Goal: Check status: Check status

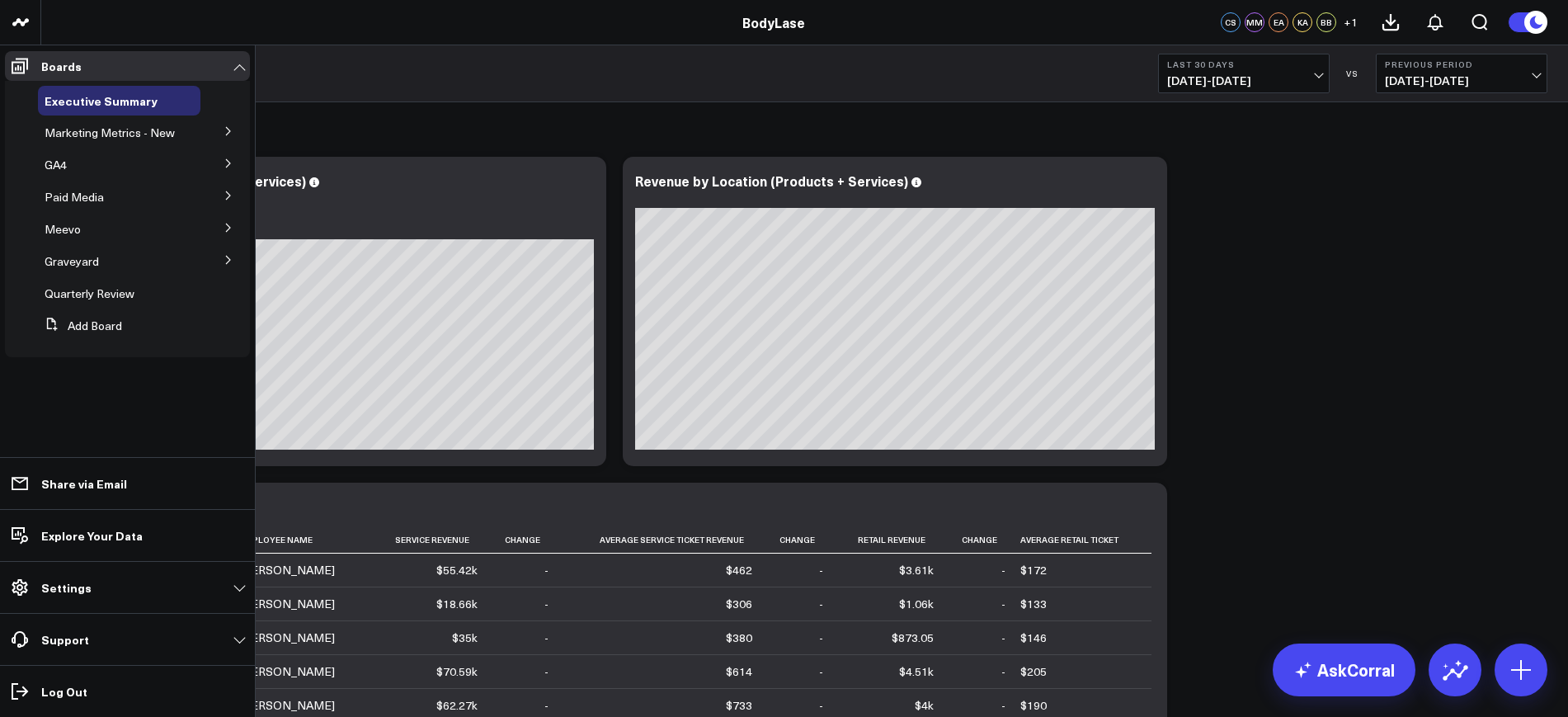
click at [222, 229] on button at bounding box center [228, 227] width 43 height 25
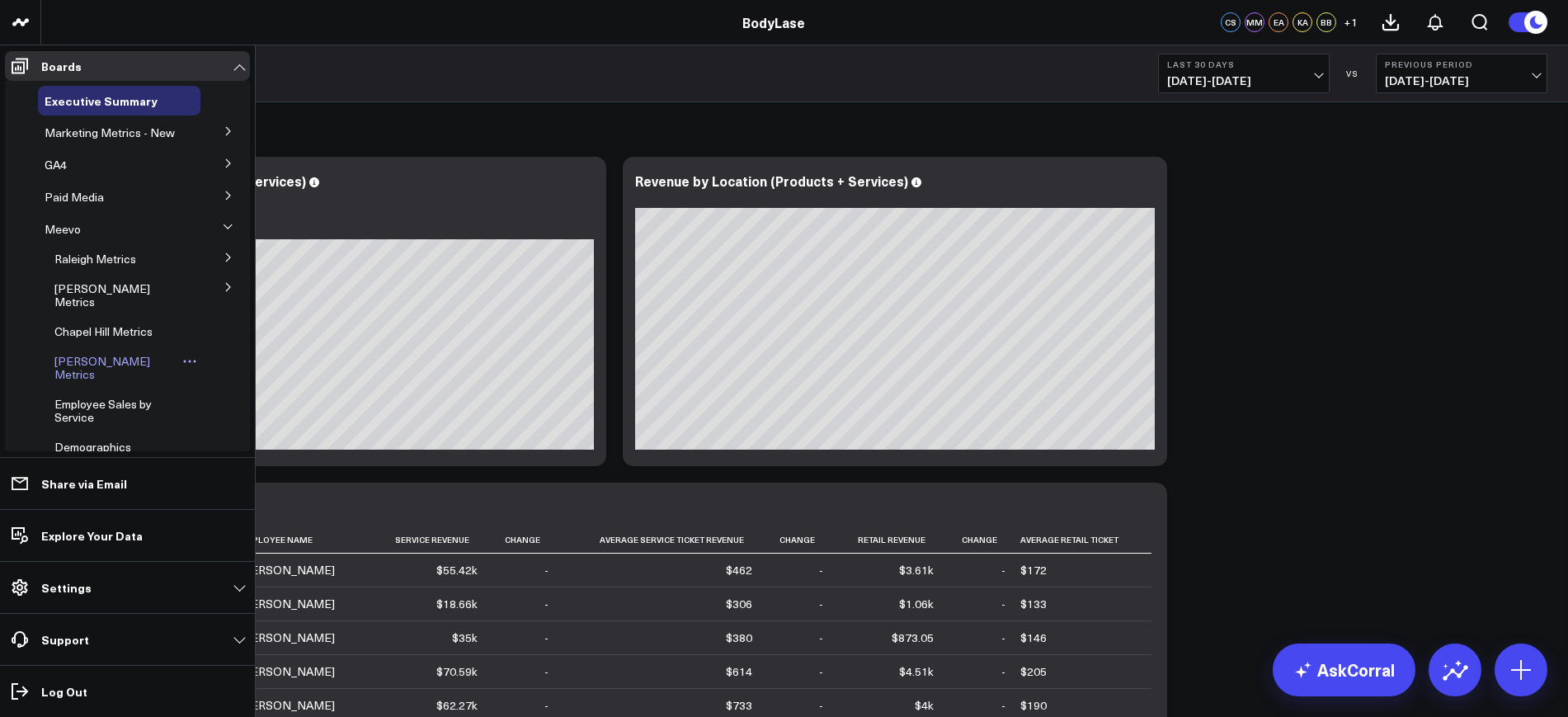
click at [77, 370] on div "[PERSON_NAME] Metrics" at bounding box center [124, 367] width 153 height 43
click at [63, 237] on span "Meevo" at bounding box center [62, 229] width 36 height 16
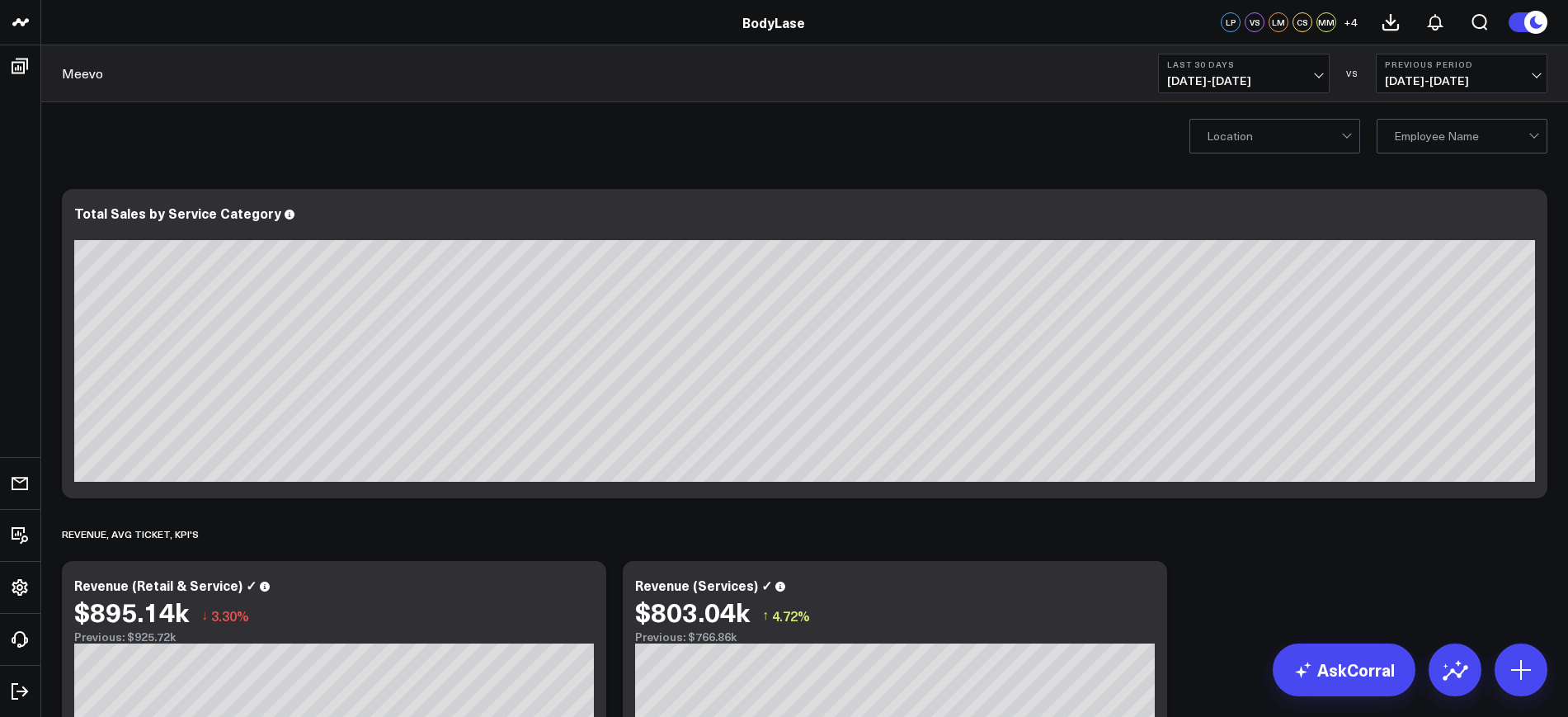
click at [1239, 75] on span "[DATE] - [DATE]" at bounding box center [1243, 81] width 153 height 13
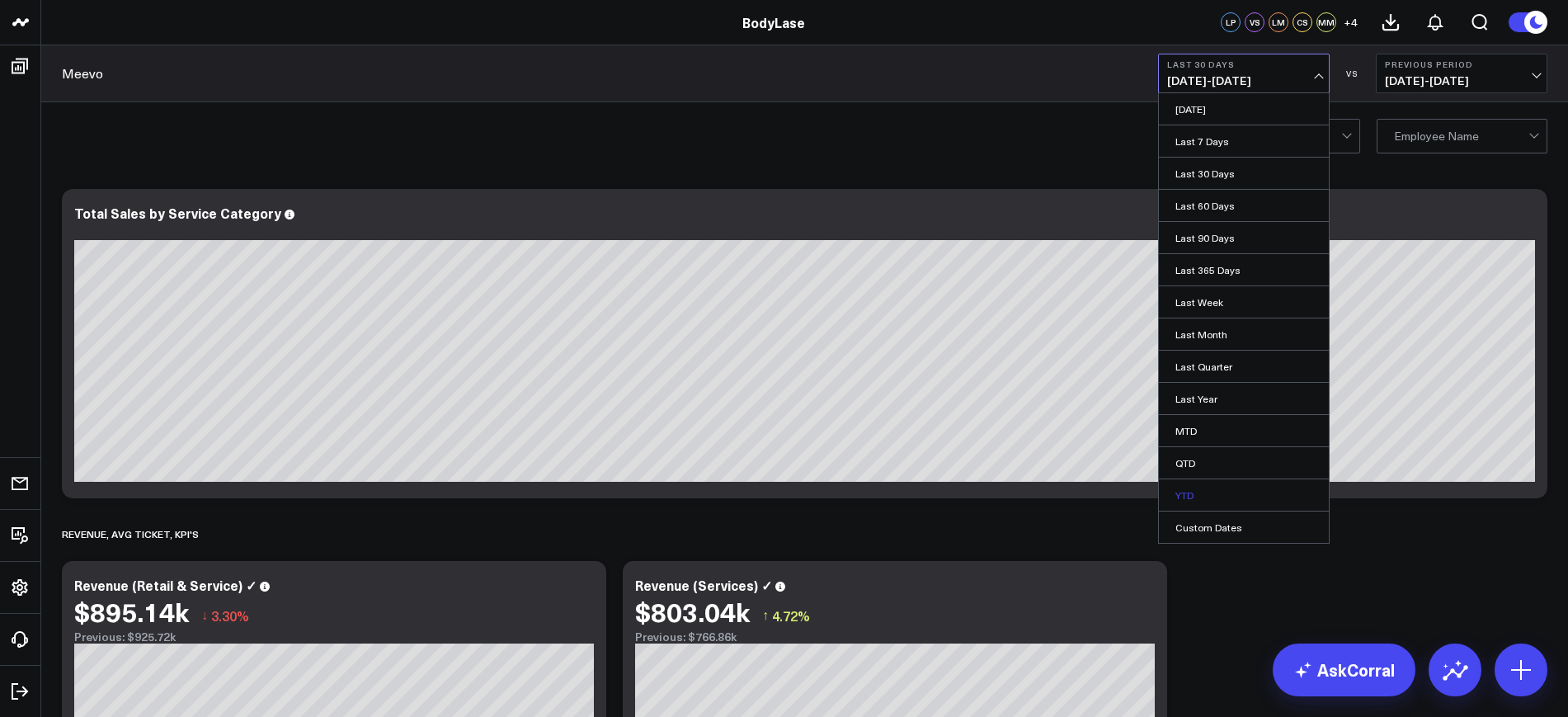
click at [1200, 483] on link "YTD" at bounding box center [1244, 495] width 170 height 32
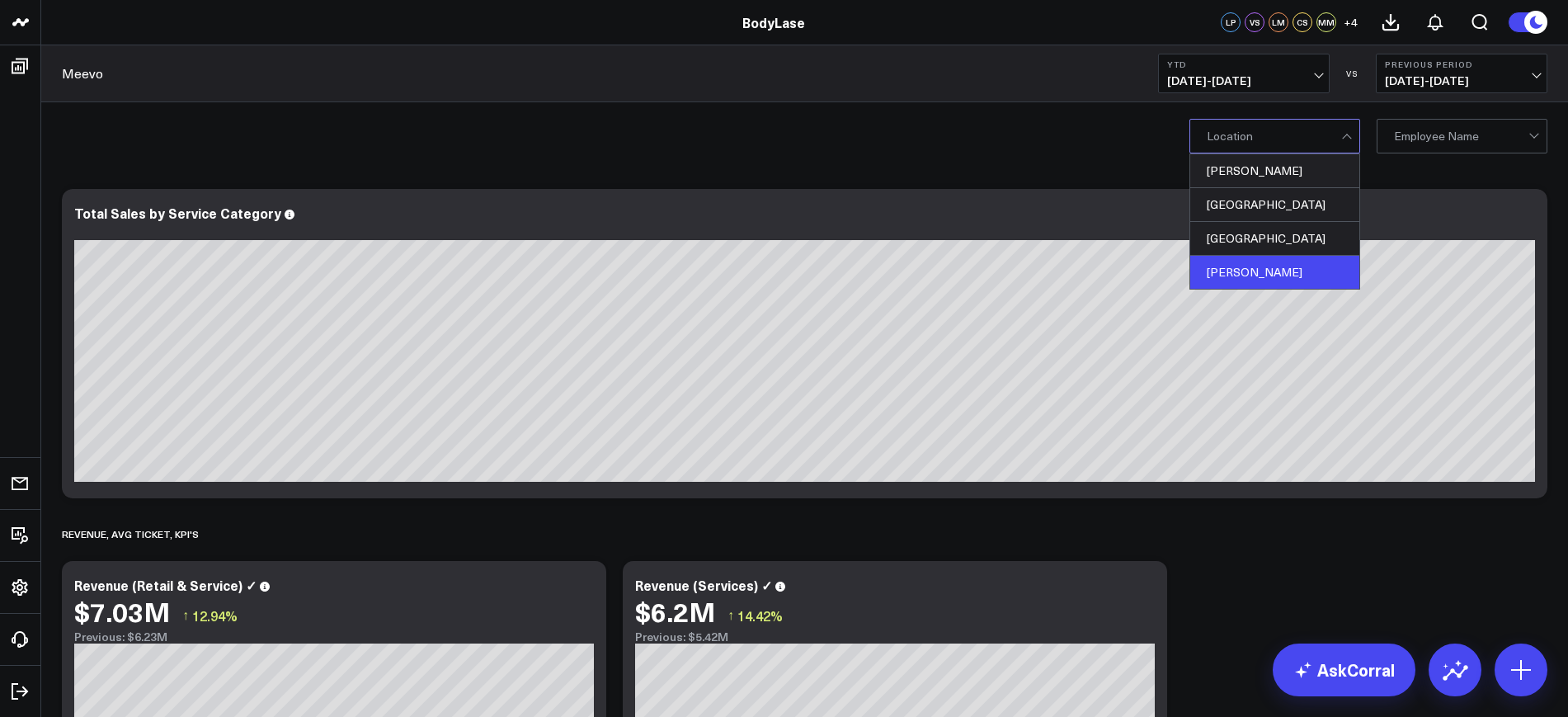
click at [1216, 273] on div "[PERSON_NAME]" at bounding box center [1274, 273] width 169 height 33
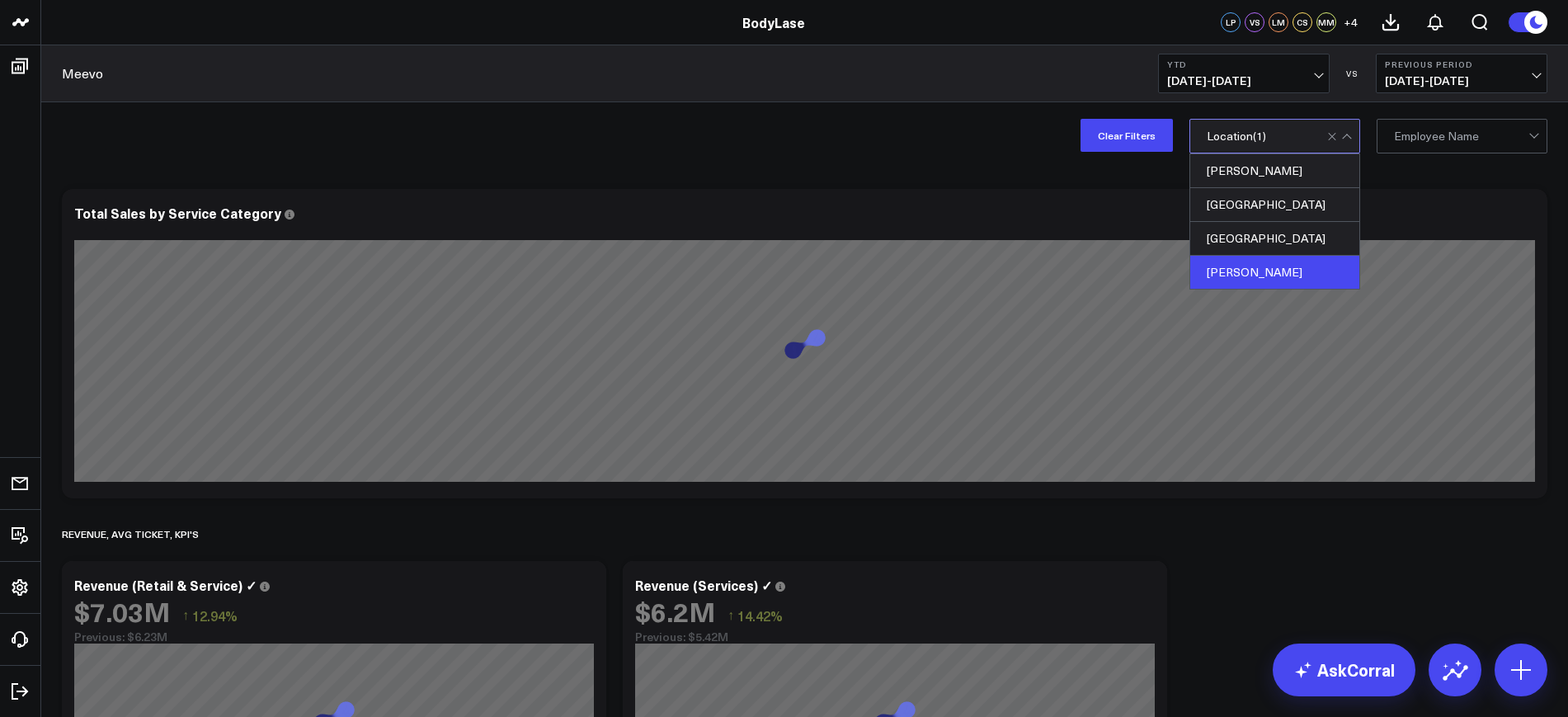
click at [1023, 124] on div "Clear Filters option [PERSON_NAME], selected. 4 results available. Use Up and D…" at bounding box center [805, 135] width 1527 height 66
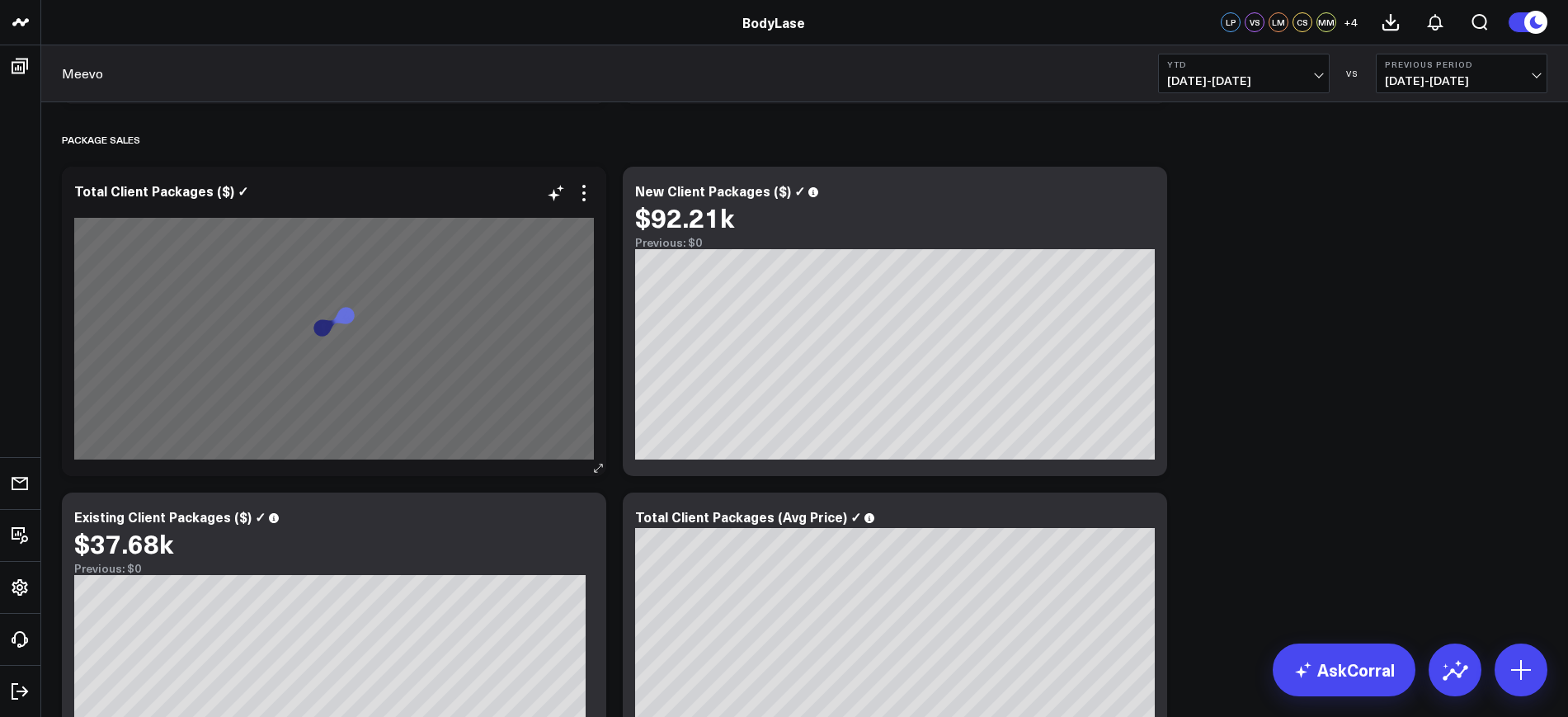
scroll to position [3124, 0]
